Goal: Task Accomplishment & Management: Complete application form

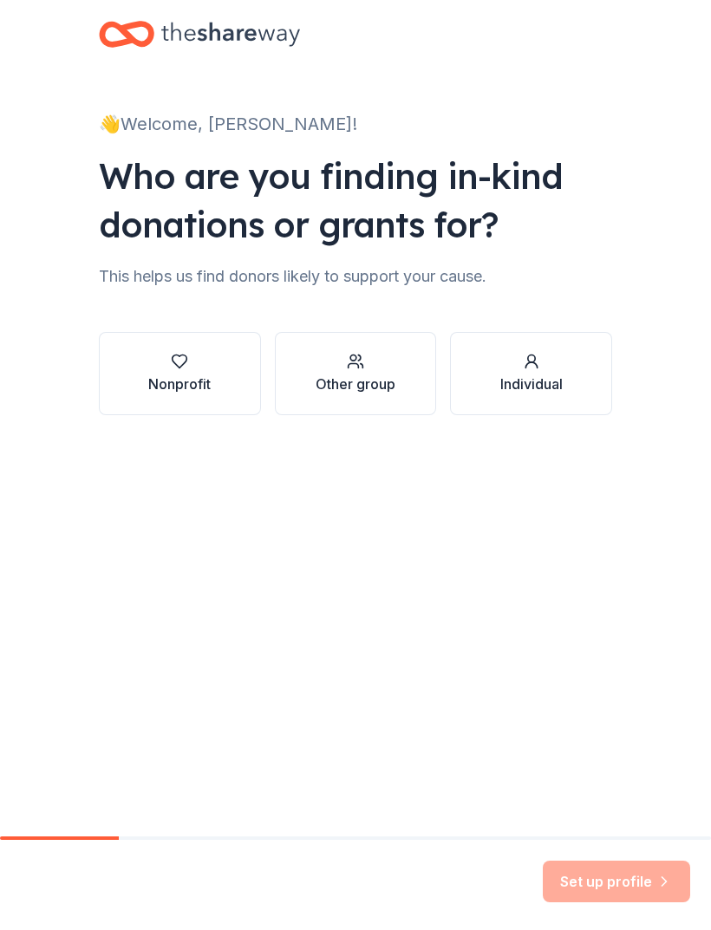
click at [192, 375] on div "Nonprofit" at bounding box center [179, 384] width 62 height 21
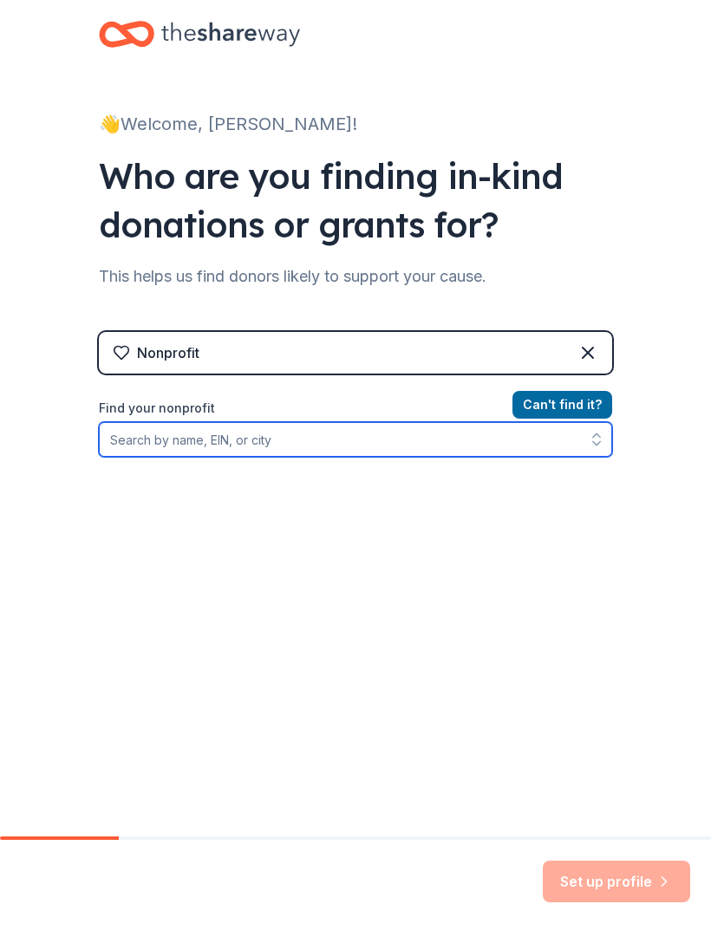
click at [594, 440] on icon "button" at bounding box center [596, 439] width 17 height 17
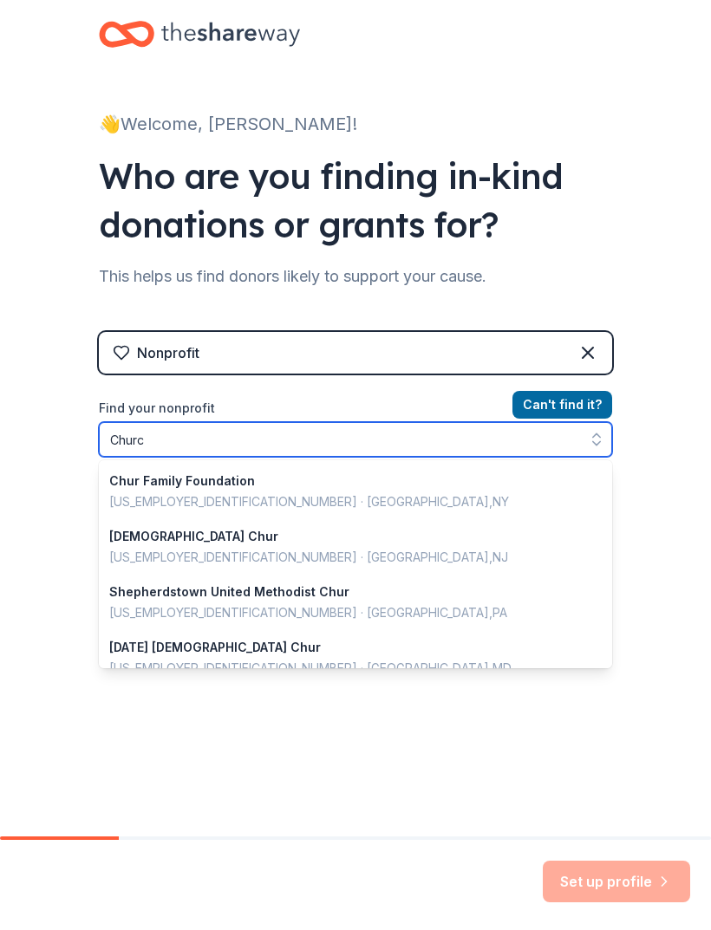
type input "[DEMOGRAPHIC_DATA]"
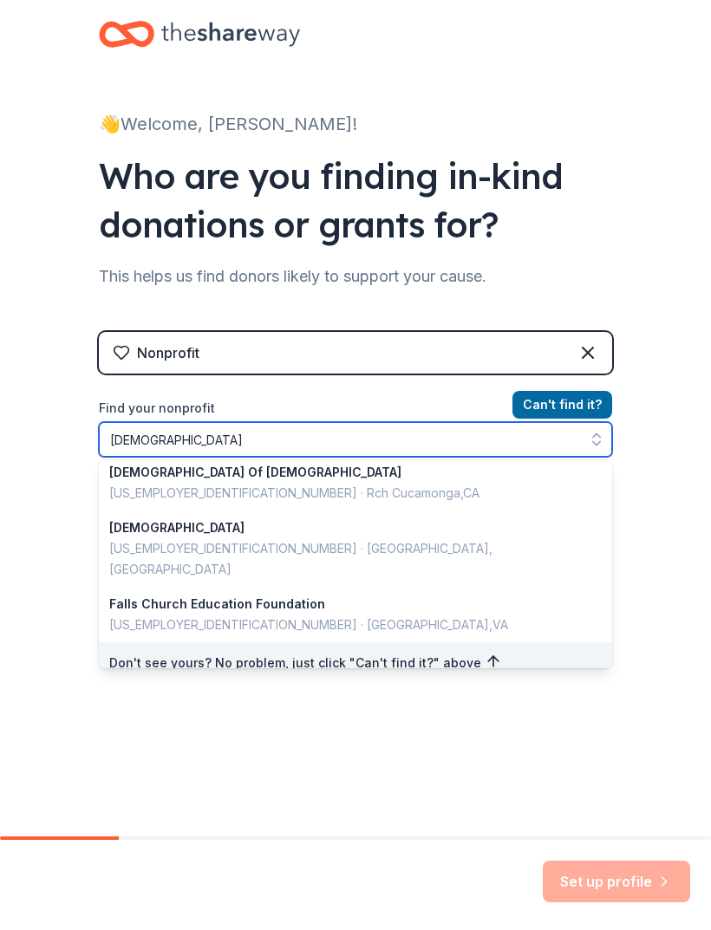
scroll to position [1227, 0]
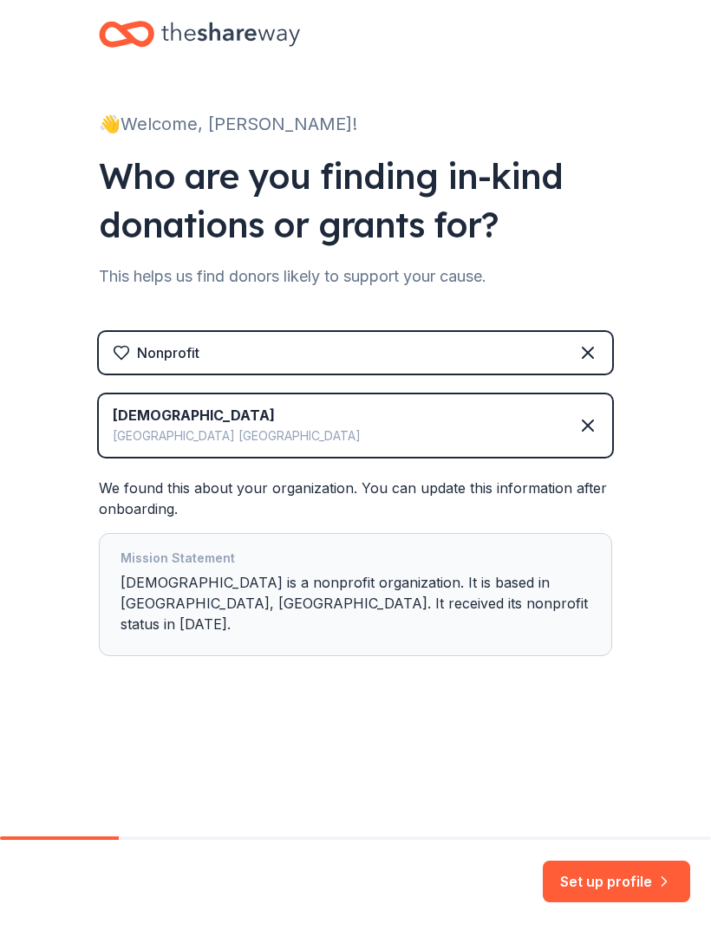
click at [595, 424] on icon at bounding box center [587, 425] width 21 height 21
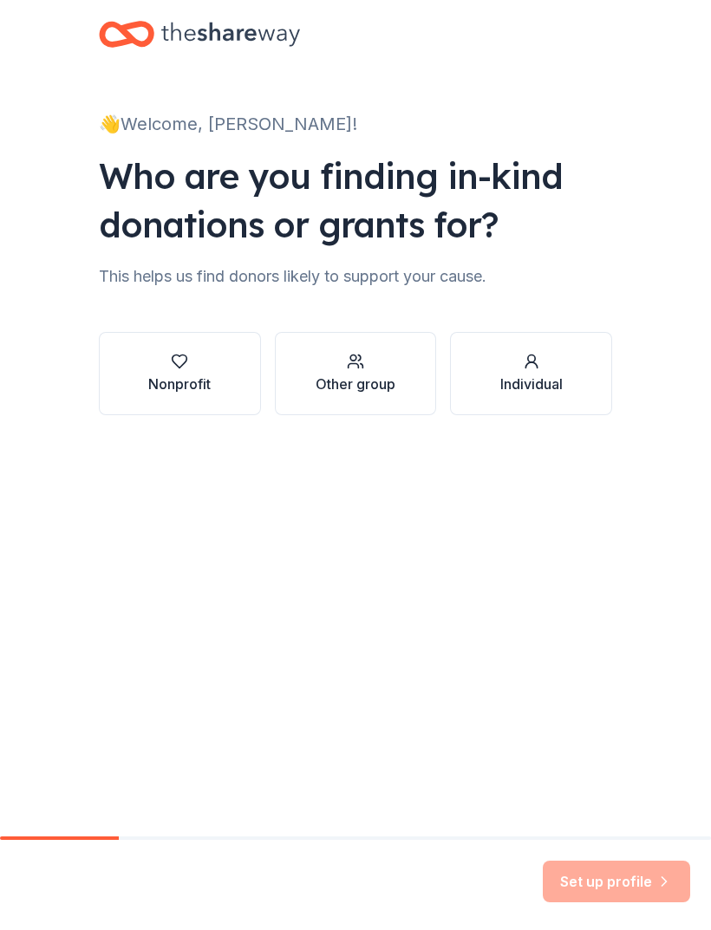
click at [216, 375] on button "Nonprofit" at bounding box center [180, 373] width 162 height 83
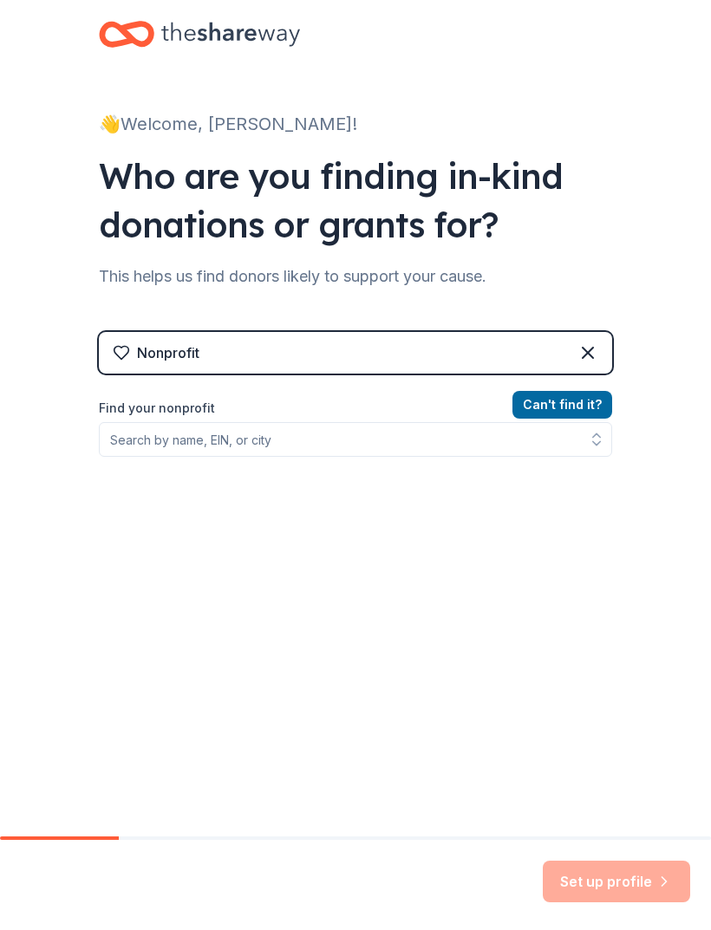
click at [583, 410] on button "Can ' t find it?" at bounding box center [562, 405] width 100 height 28
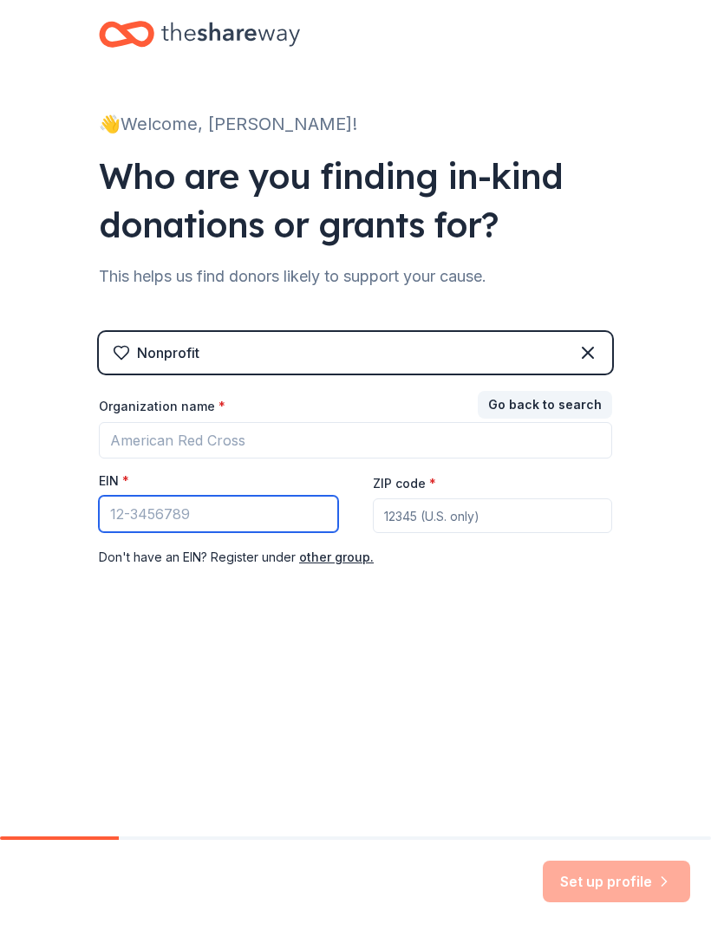
click at [191, 498] on input "EIN *" at bounding box center [218, 514] width 239 height 36
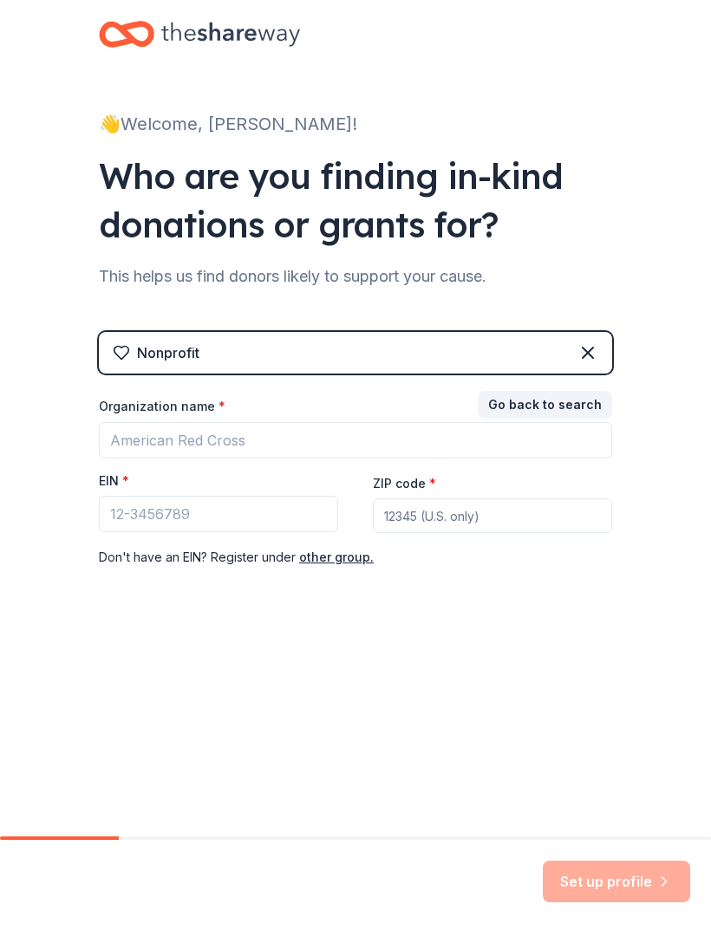
click at [415, 576] on div "Nonprofit Go back to search Organization name * EIN * ZIP code * Don ' t have a…" at bounding box center [355, 467] width 513 height 270
click at [308, 360] on div "Nonprofit" at bounding box center [355, 353] width 513 height 42
click at [310, 350] on div "Nonprofit" at bounding box center [355, 353] width 513 height 42
click at [279, 356] on div "Nonprofit" at bounding box center [355, 353] width 513 height 42
click at [602, 342] on div "Nonprofit" at bounding box center [355, 353] width 513 height 42
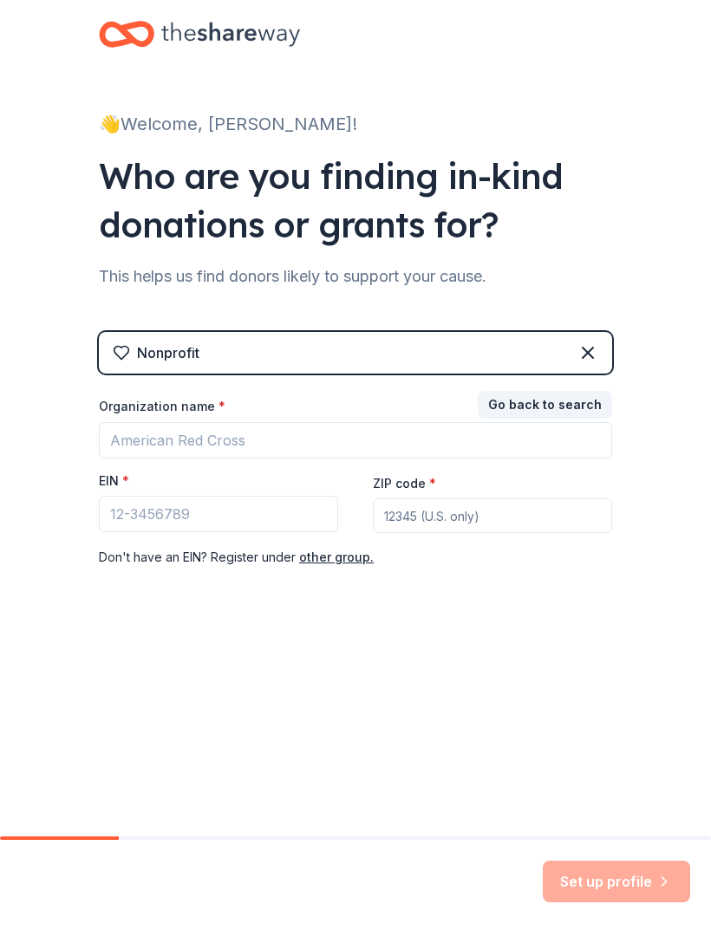
click at [590, 347] on icon at bounding box center [587, 352] width 21 height 21
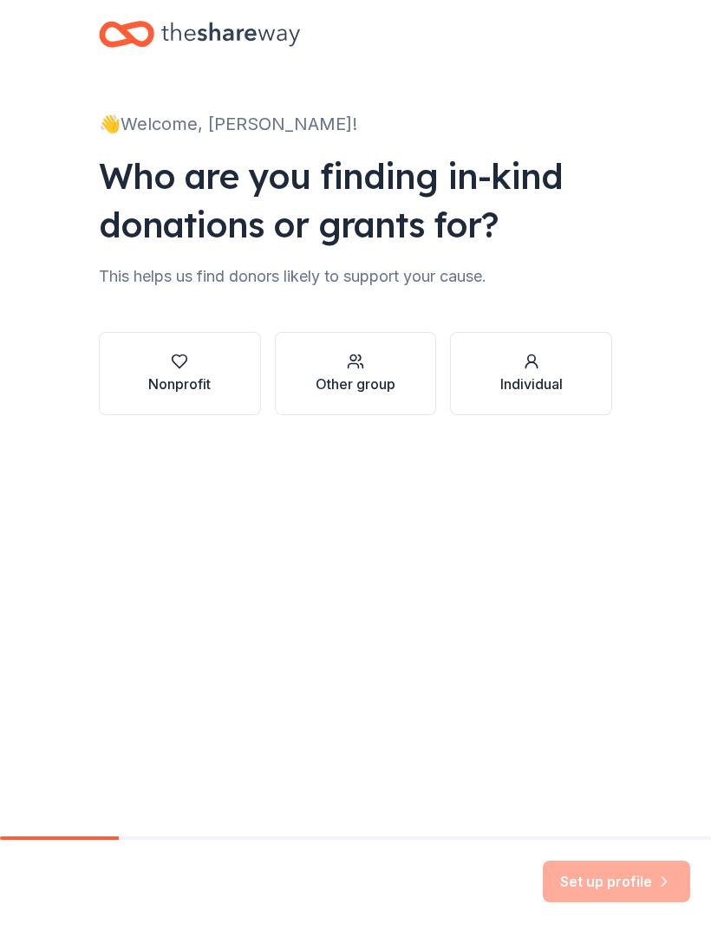
click at [346, 376] on div "Other group" at bounding box center [355, 384] width 80 height 21
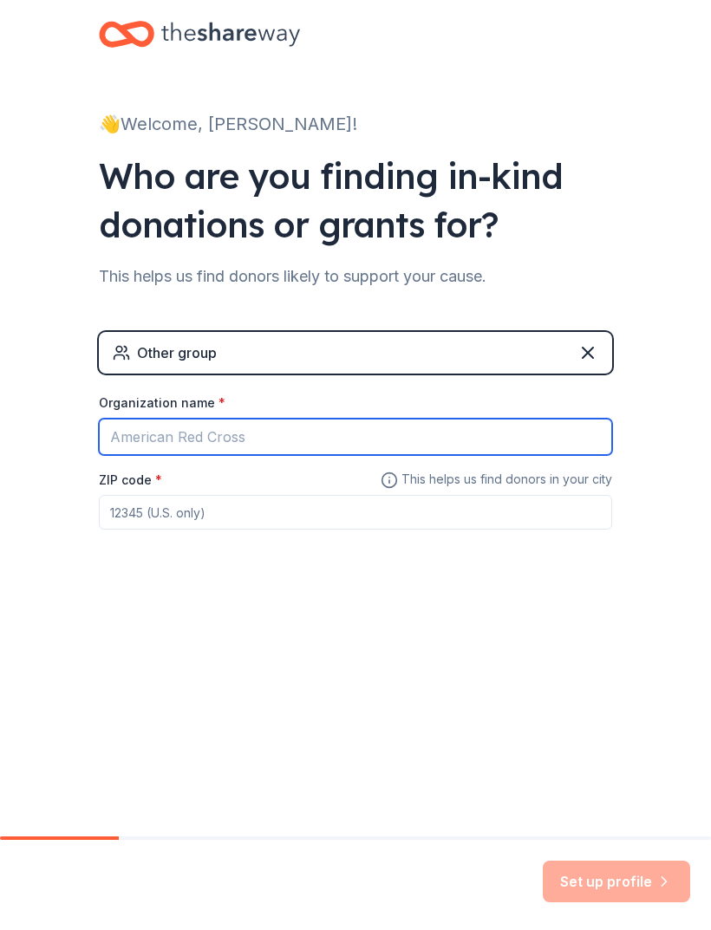
click at [255, 427] on input "Organization name *" at bounding box center [355, 437] width 513 height 36
type input "C"
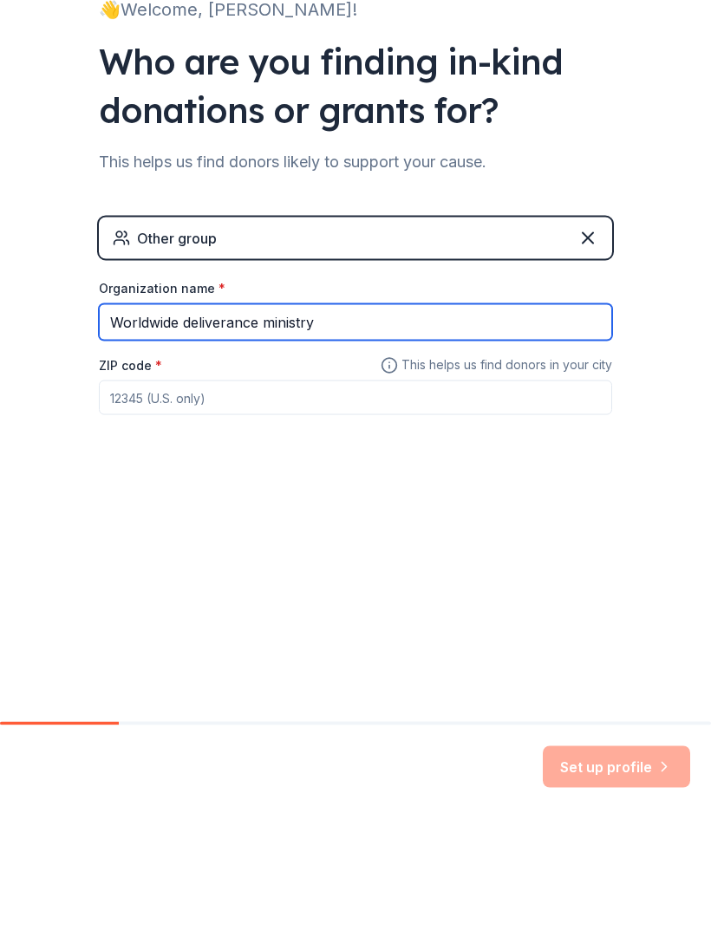
type input "Worldwide deliverance ministry"
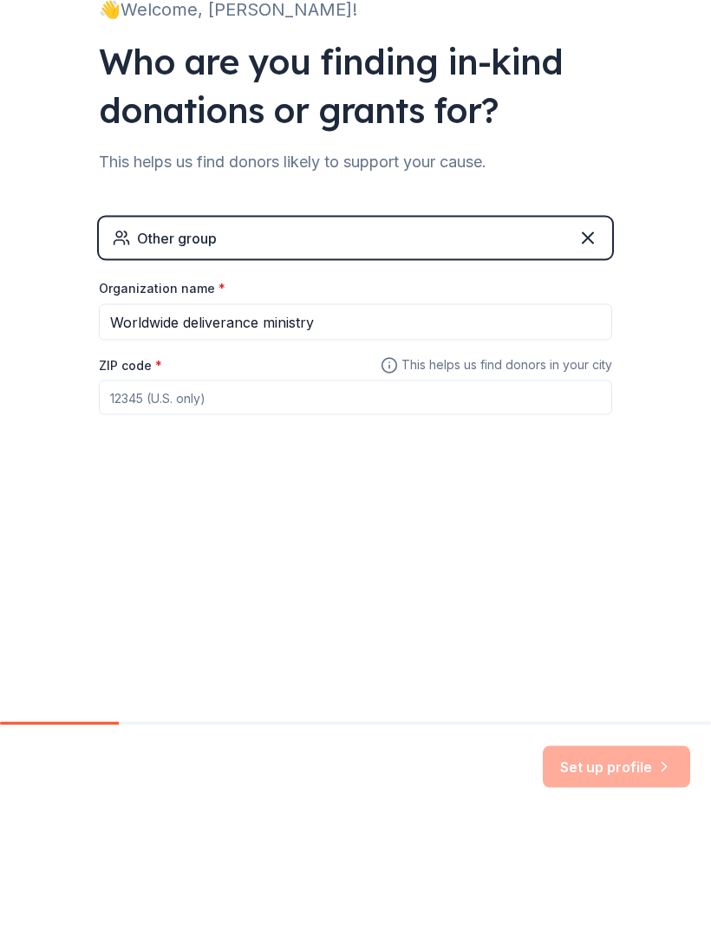
click at [239, 495] on input "ZIP code *" at bounding box center [355, 512] width 513 height 35
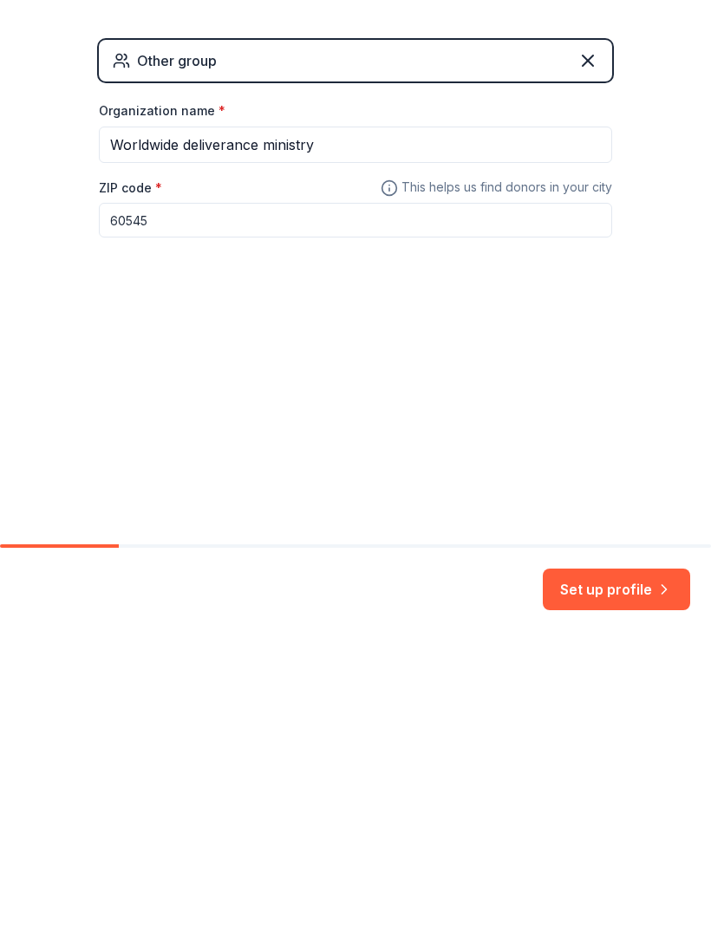
type input "60545"
click at [594, 861] on button "Set up profile" at bounding box center [616, 882] width 147 height 42
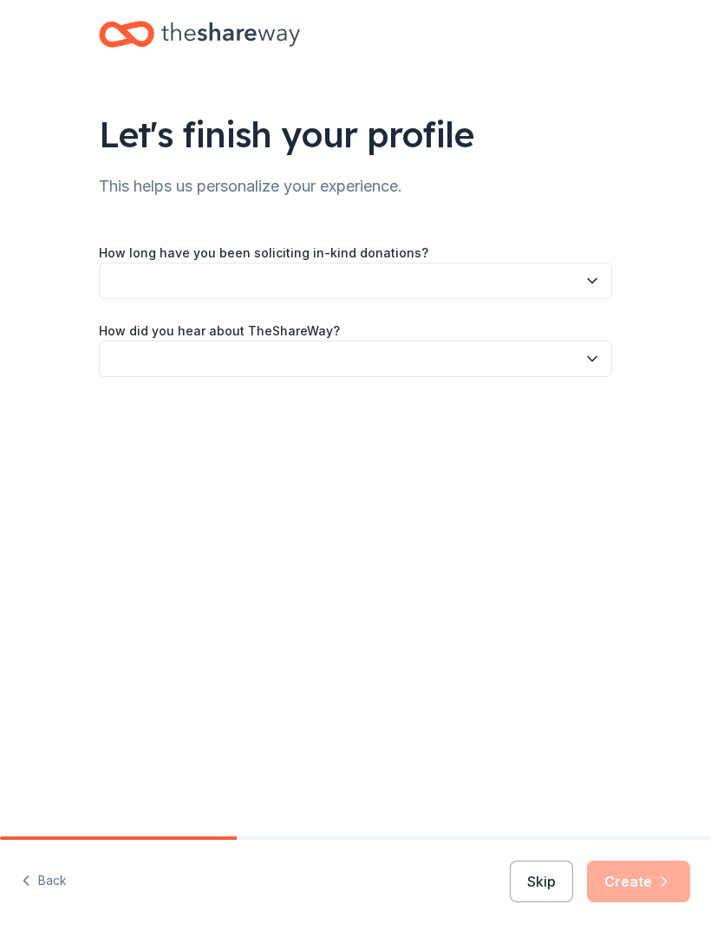
click at [588, 276] on icon "button" at bounding box center [591, 280] width 17 height 17
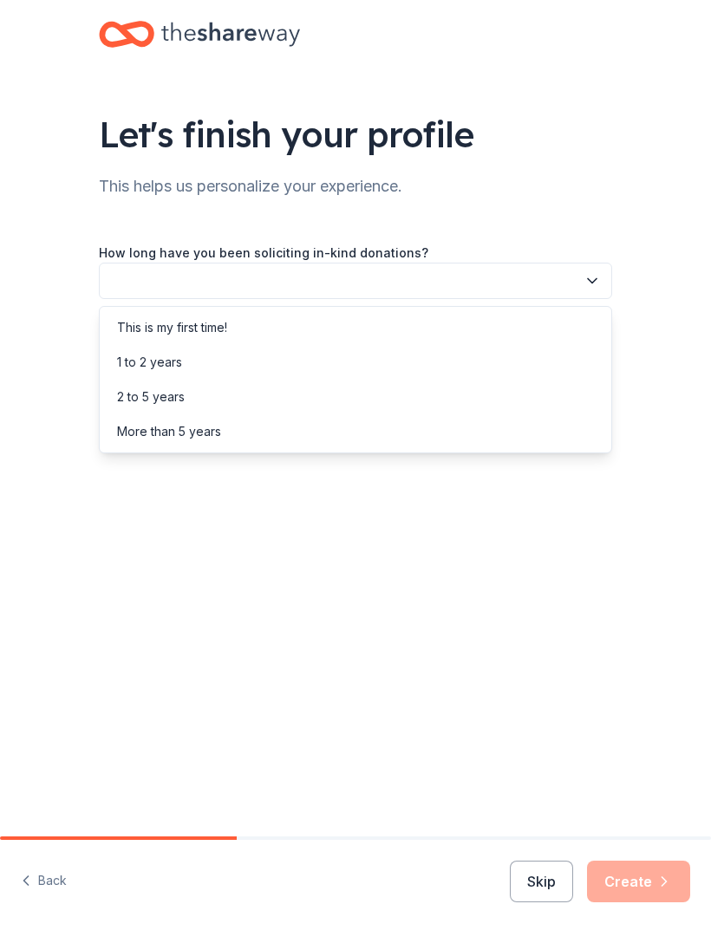
click at [218, 328] on div "This is my first time!" at bounding box center [172, 327] width 110 height 21
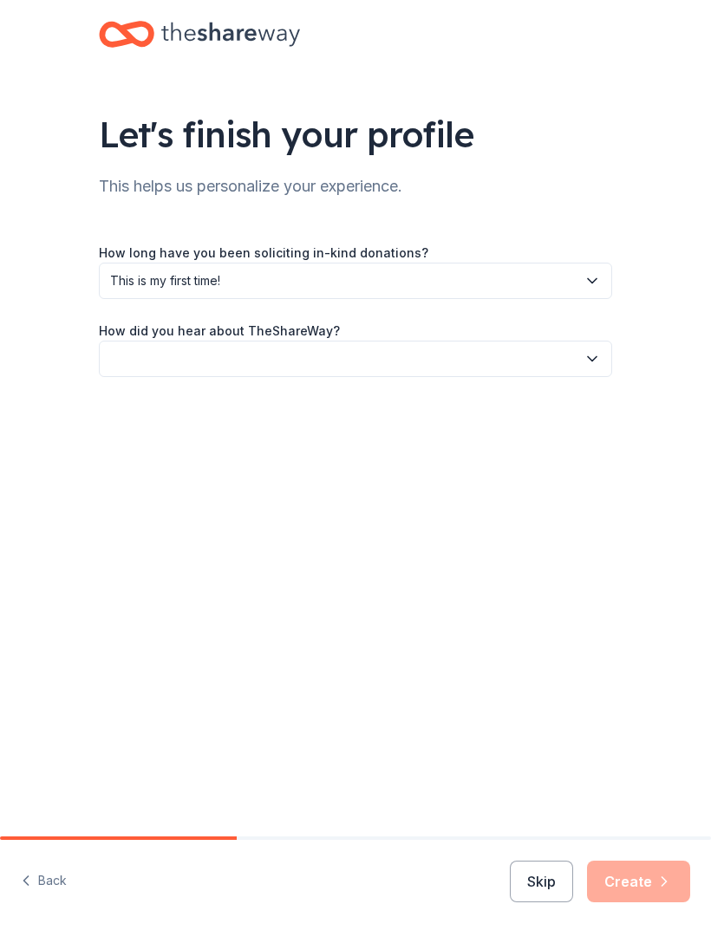
click at [586, 366] on icon "button" at bounding box center [591, 358] width 17 height 17
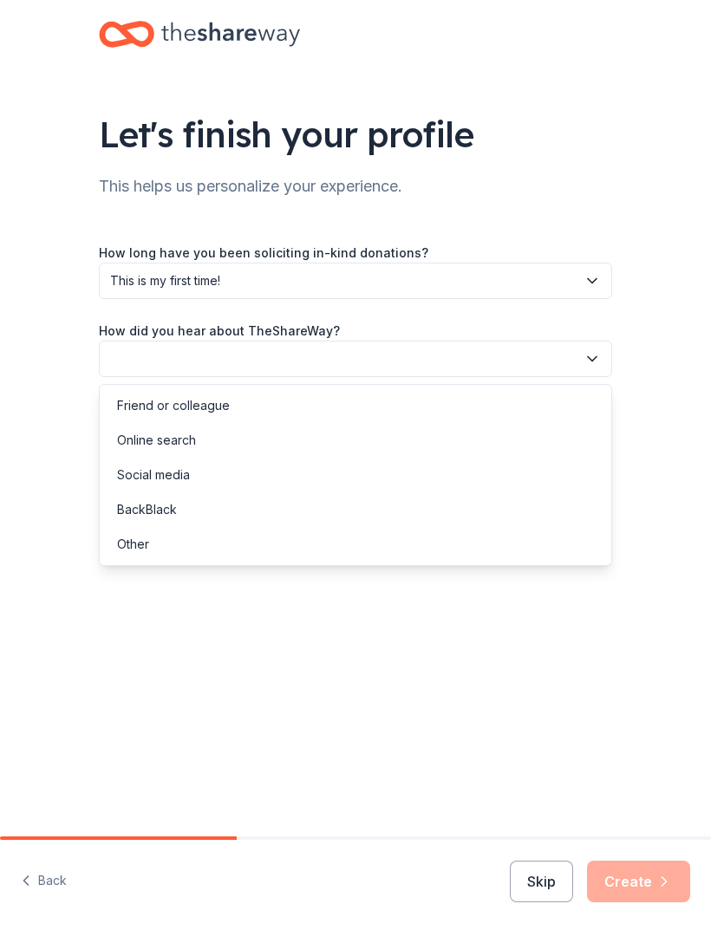
click at [191, 434] on div "Online search" at bounding box center [156, 440] width 79 height 21
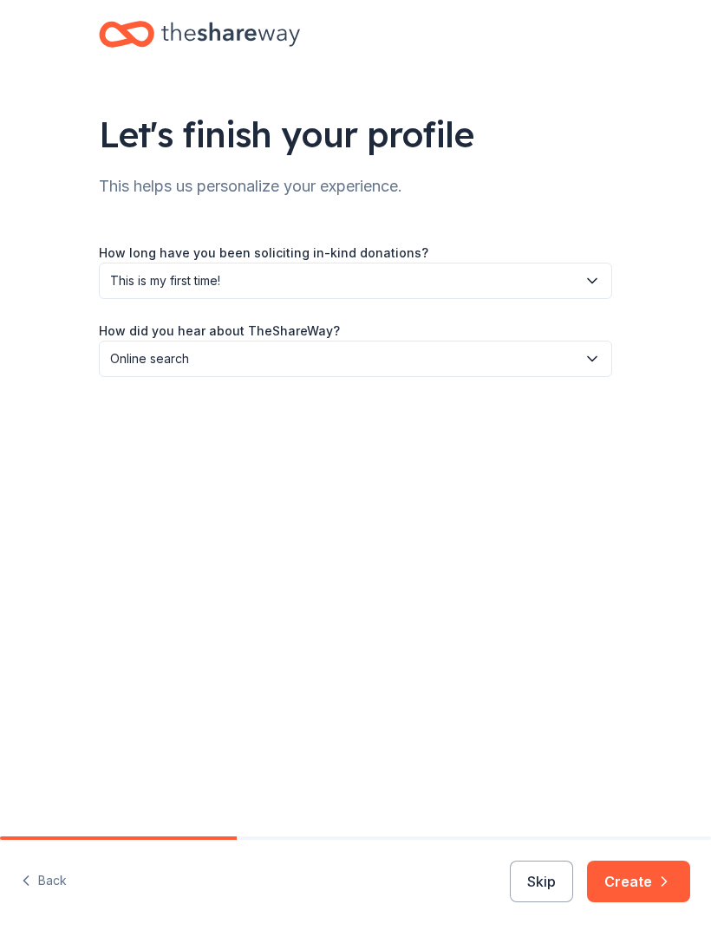
click at [654, 883] on button "Create" at bounding box center [638, 882] width 103 height 42
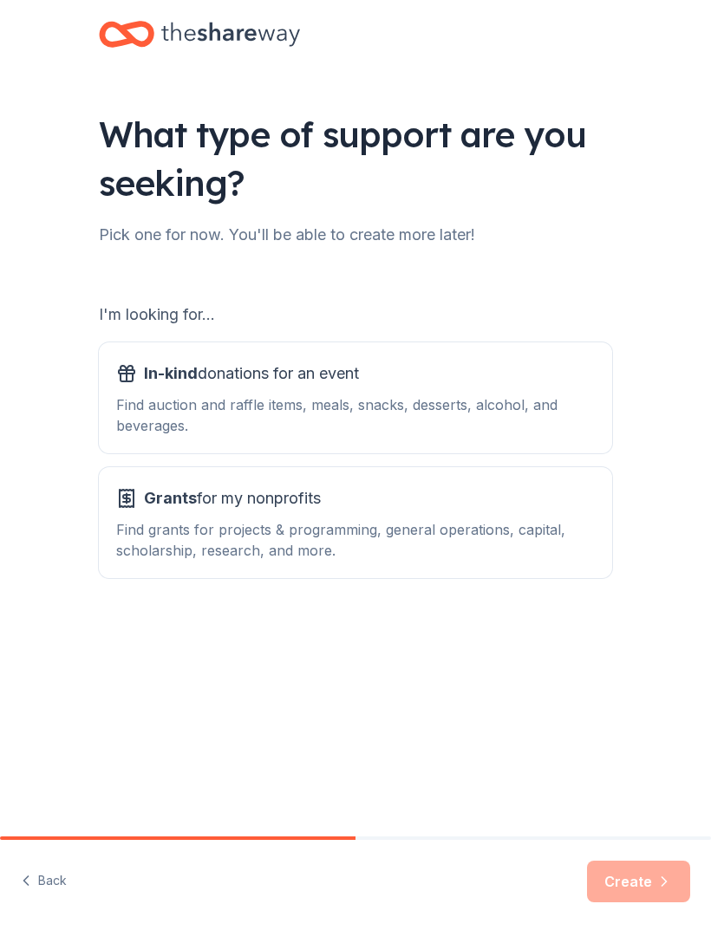
click at [391, 405] on div "Find auction and raffle items, meals, snacks, desserts, alcohol, and beverages." at bounding box center [355, 415] width 478 height 42
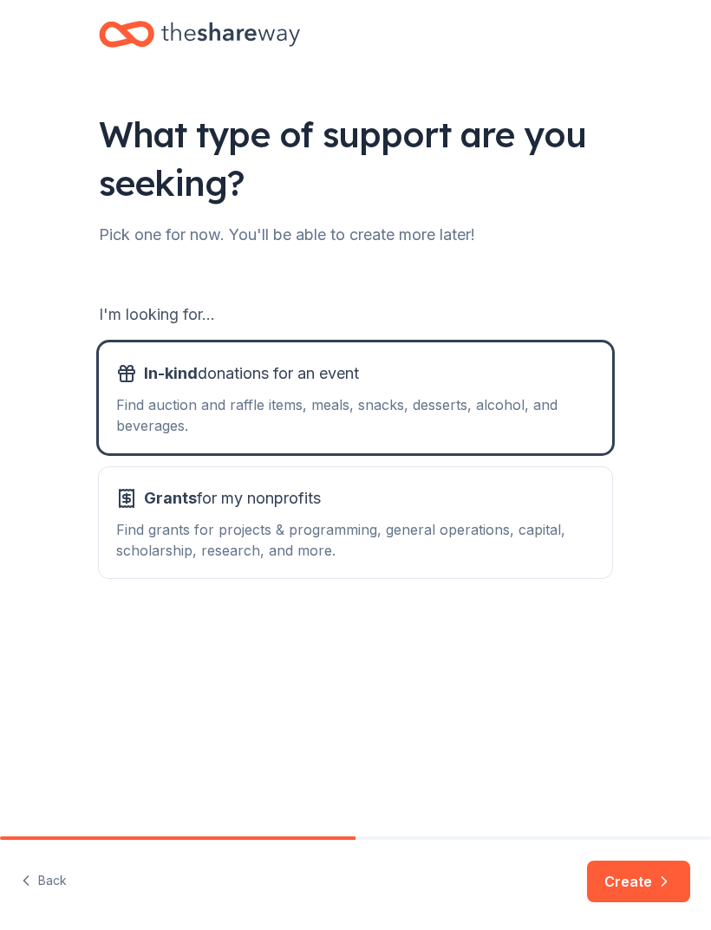
click at [336, 508] on div "Grants for my nonprofits" at bounding box center [355, 499] width 478 height 28
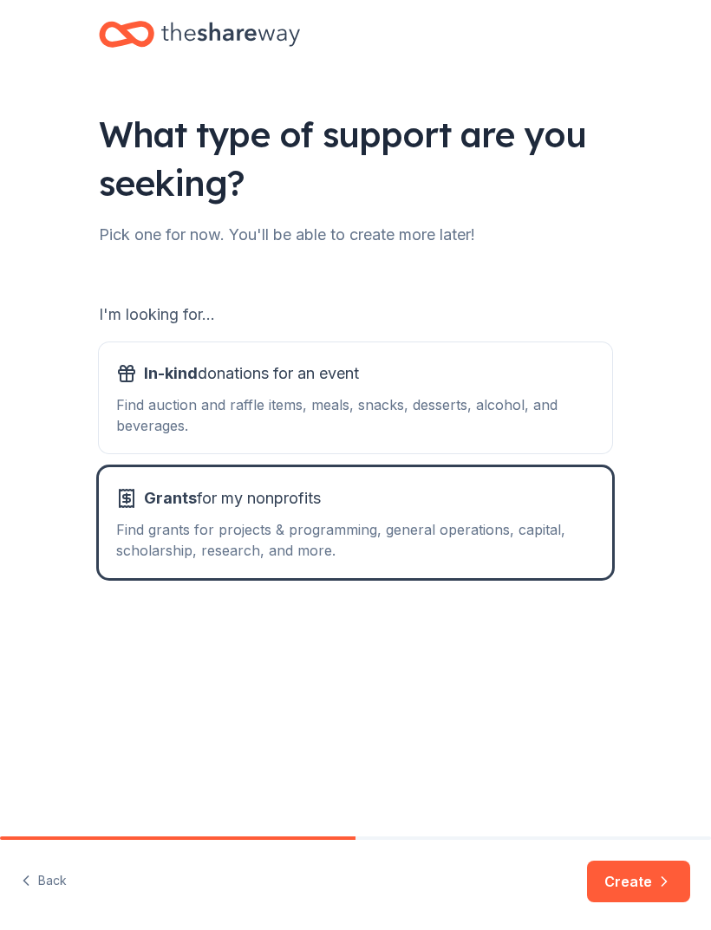
click at [448, 394] on div "Find auction and raffle items, meals, snacks, desserts, alcohol, and beverages." at bounding box center [355, 415] width 478 height 42
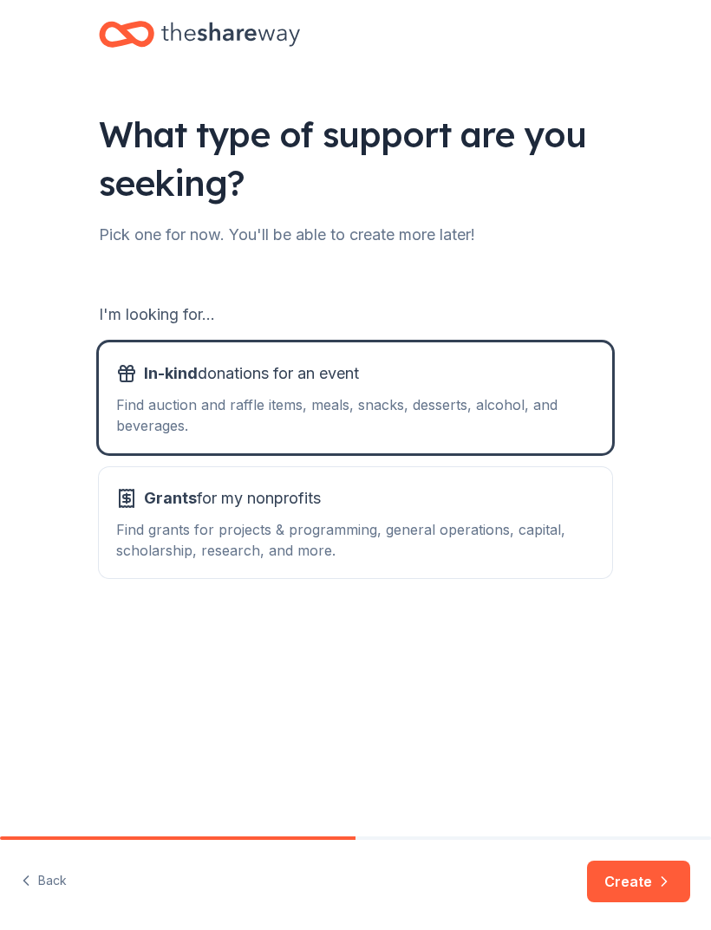
click at [648, 888] on button "Create" at bounding box center [638, 882] width 103 height 42
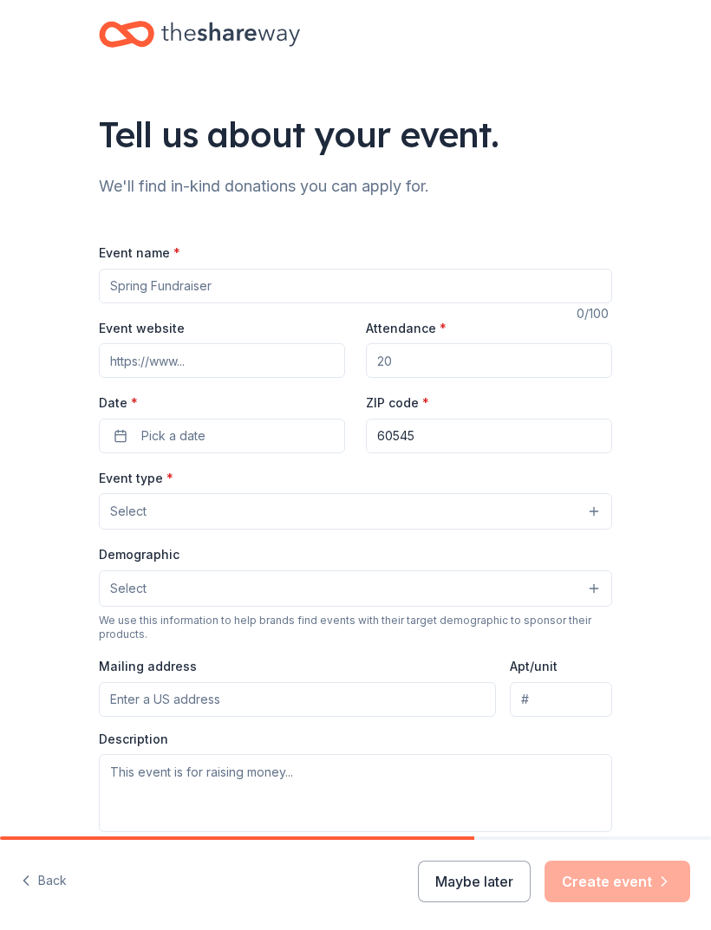
click at [490, 891] on button "Maybe later" at bounding box center [474, 882] width 113 height 42
click at [485, 888] on button "Maybe later" at bounding box center [474, 882] width 113 height 42
click at [472, 881] on div "Maybe later Create event" at bounding box center [554, 882] width 272 height 42
